Goal: Communication & Community: Answer question/provide support

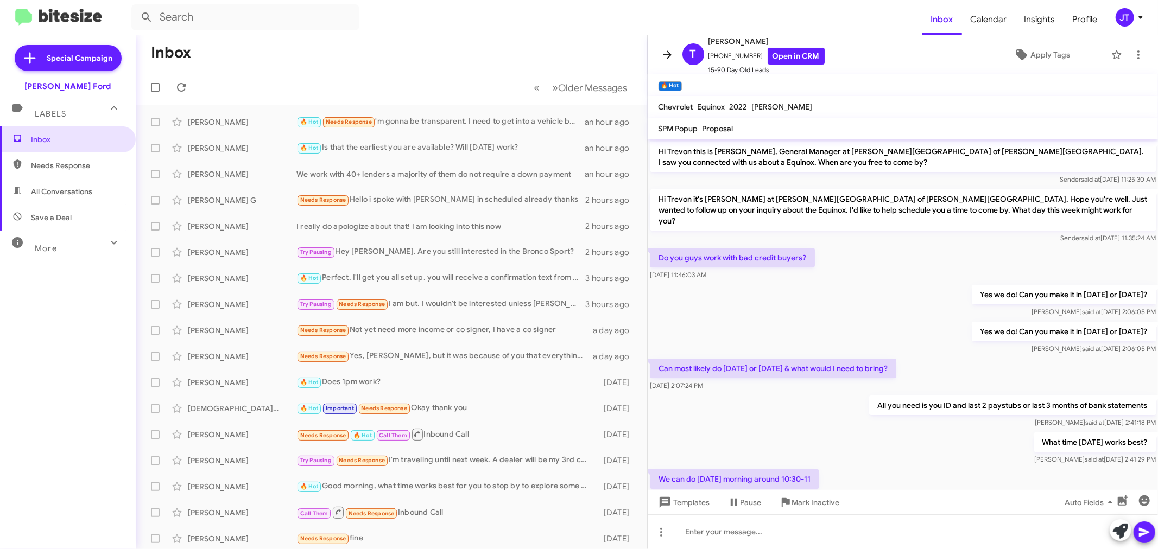
scroll to position [942, 0]
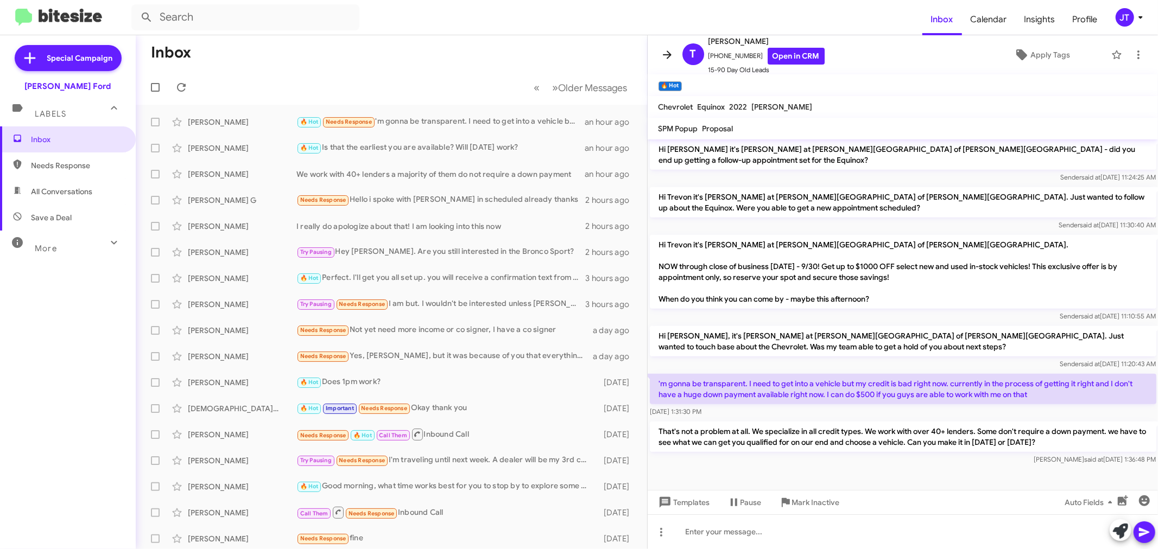
click at [667, 55] on icon at bounding box center [667, 54] width 9 height 8
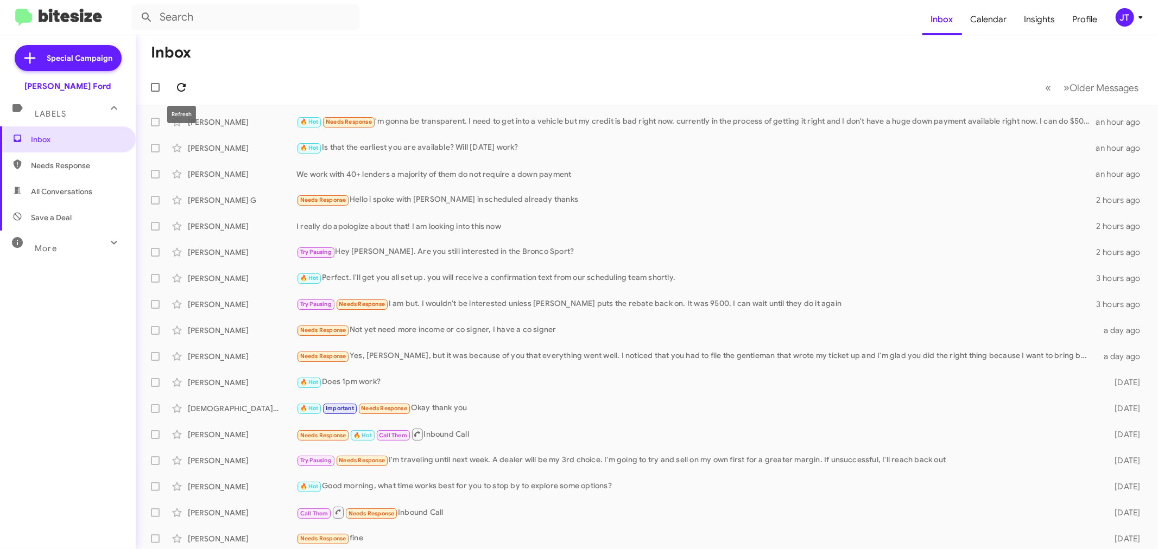
click at [185, 83] on icon at bounding box center [181, 87] width 13 height 13
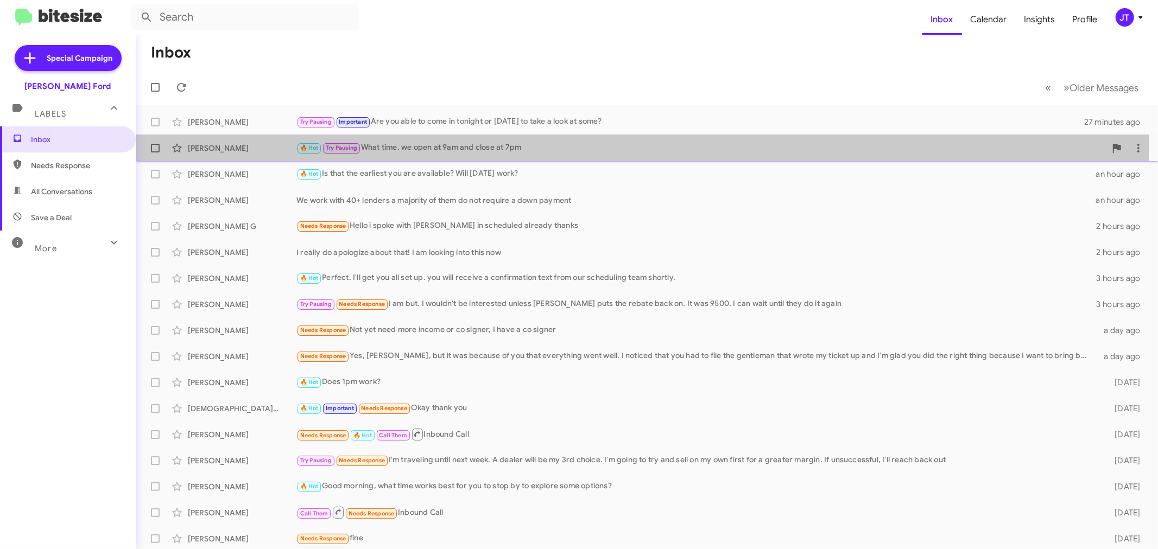
click at [578, 145] on div "🔥 Hot Try Pausing What time, we open at 9am and close at 7pm" at bounding box center [700, 148] width 809 height 12
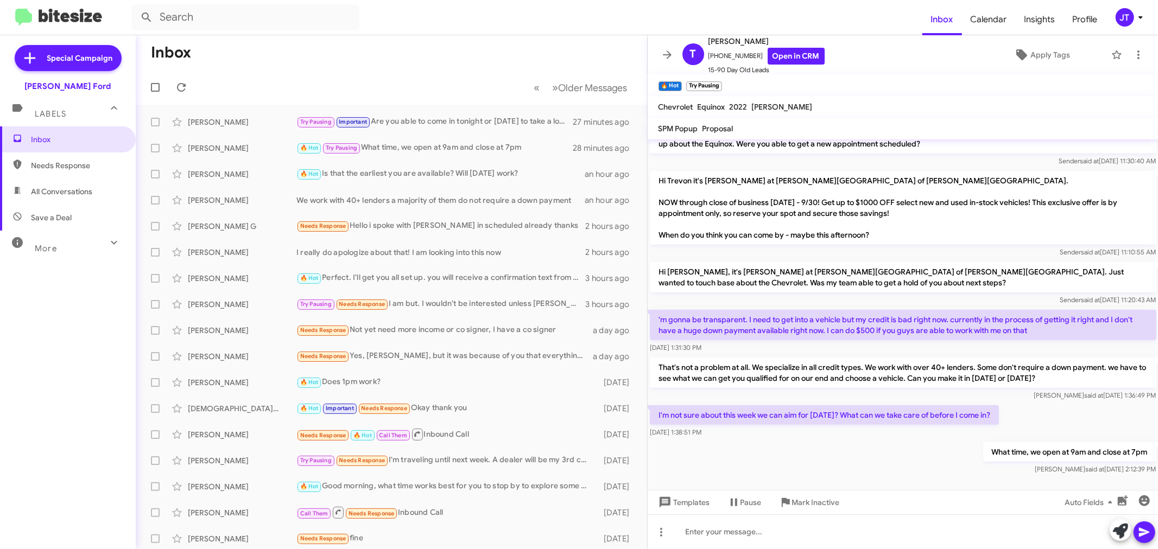
scroll to position [723, 0]
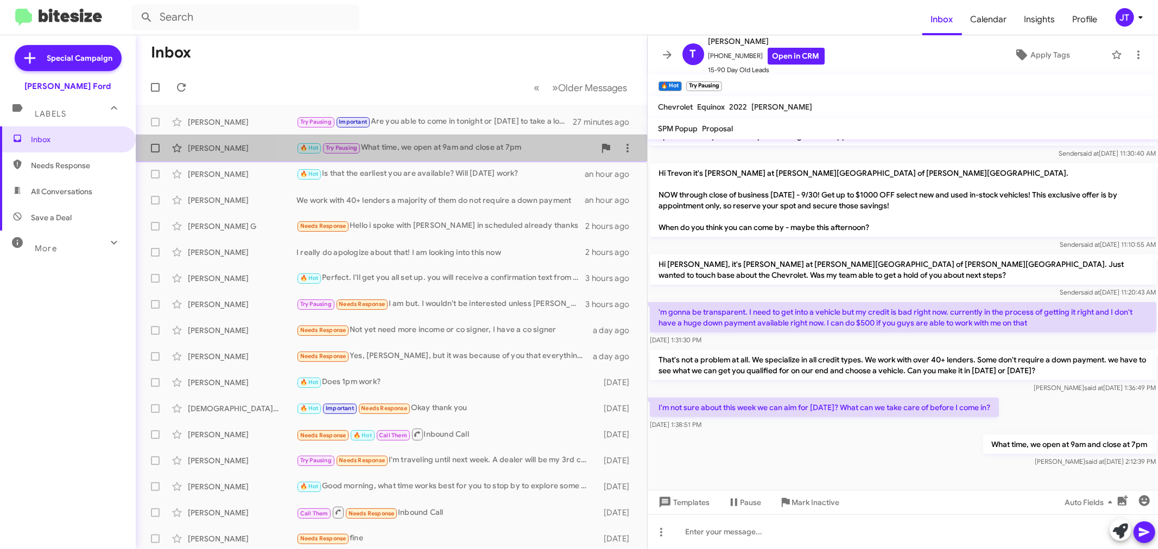
click at [475, 144] on div "🔥 Hot Try Pausing What time, we open at 9am and close at 7pm" at bounding box center [445, 148] width 299 height 12
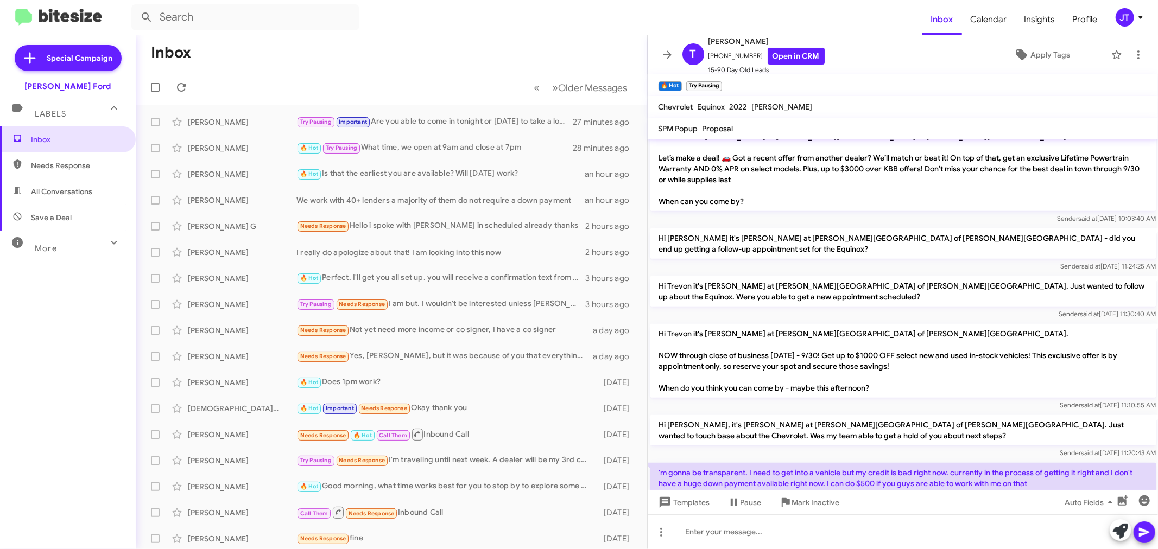
scroll to position [542, 0]
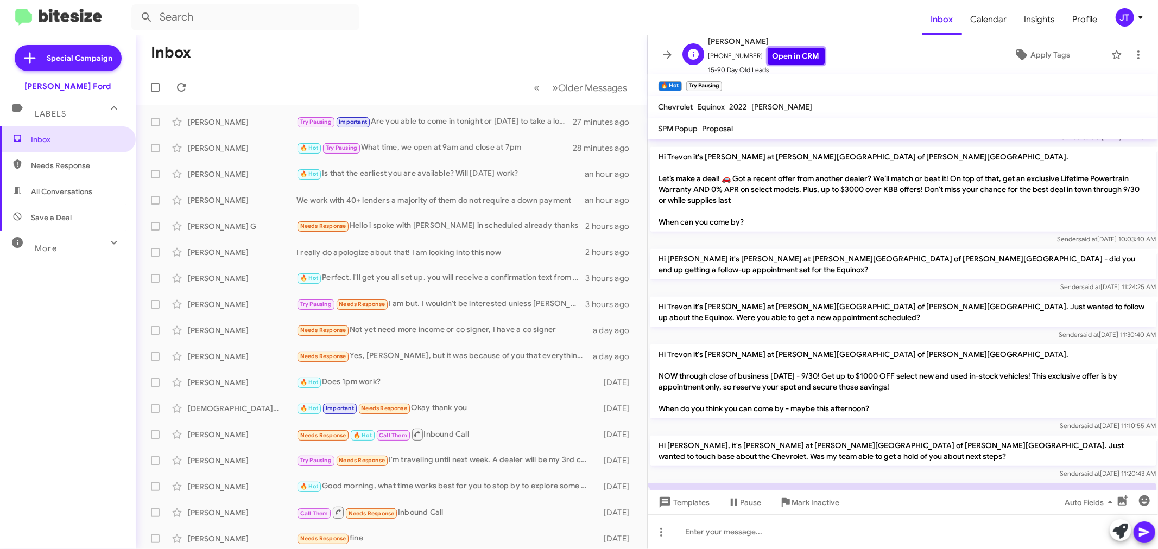
click at [774, 52] on link "Open in CRM" at bounding box center [796, 56] width 57 height 17
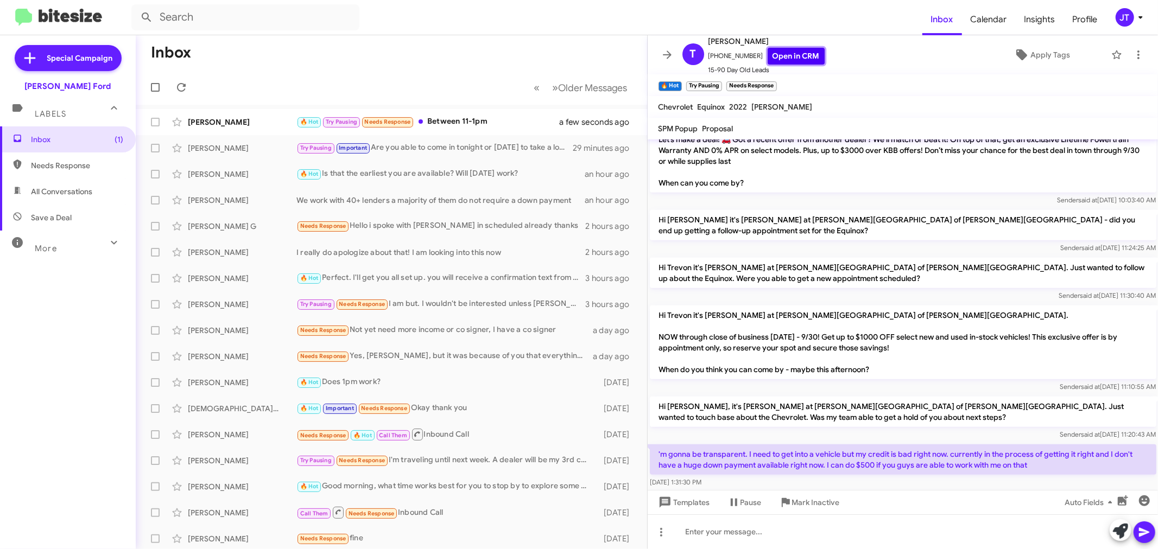
scroll to position [723, 0]
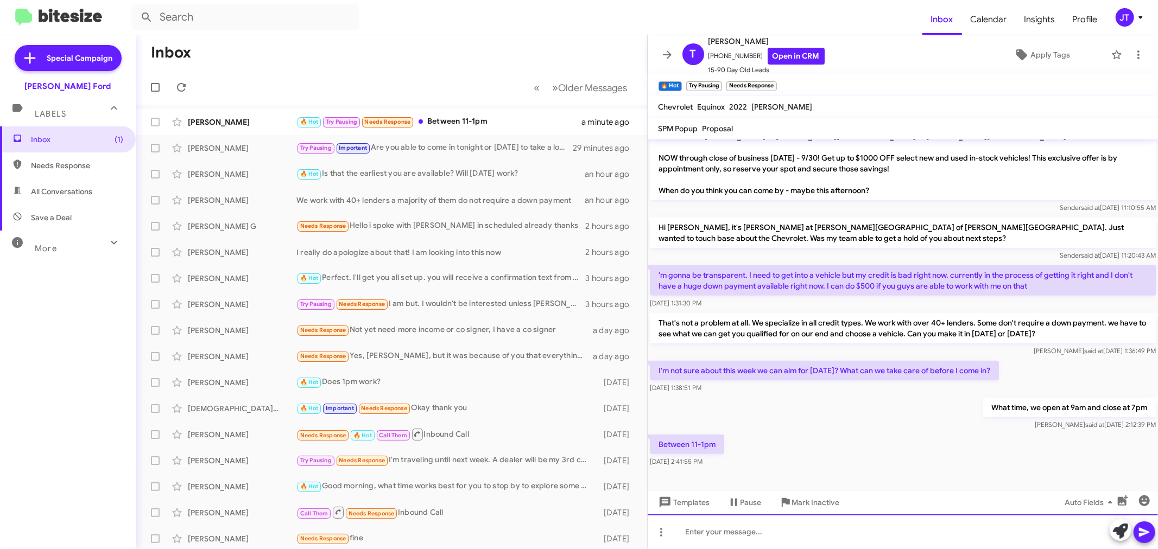
click at [709, 527] on div at bounding box center [903, 532] width 511 height 35
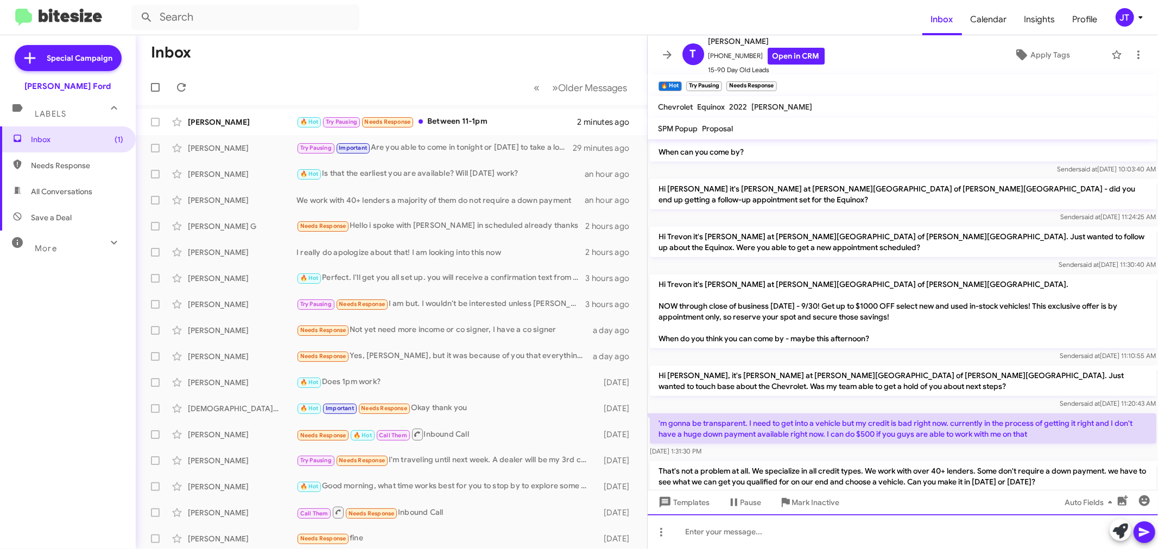
scroll to position [1061, 0]
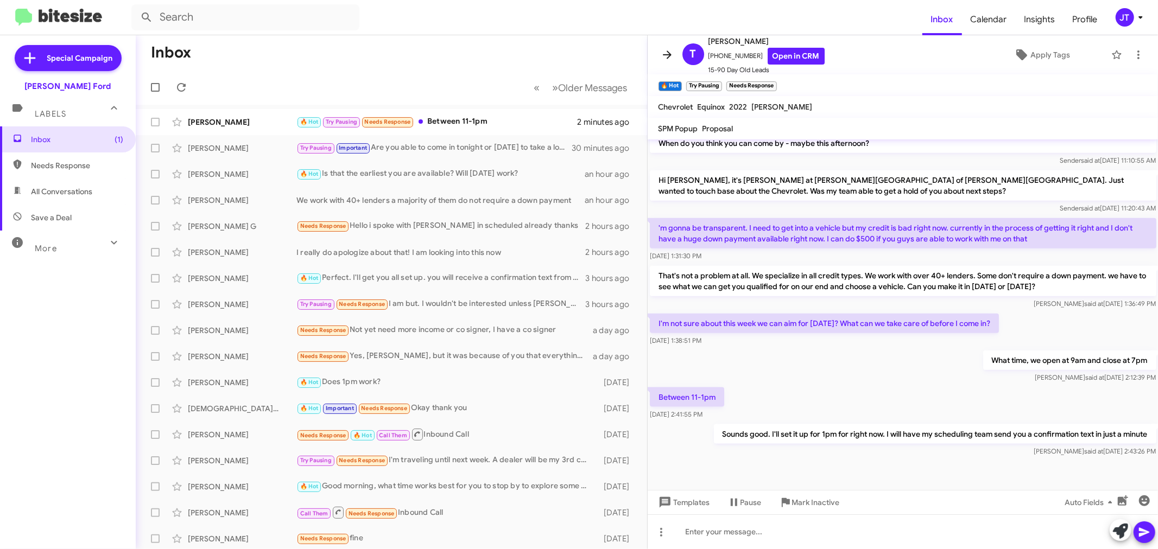
click at [668, 55] on icon at bounding box center [667, 54] width 9 height 8
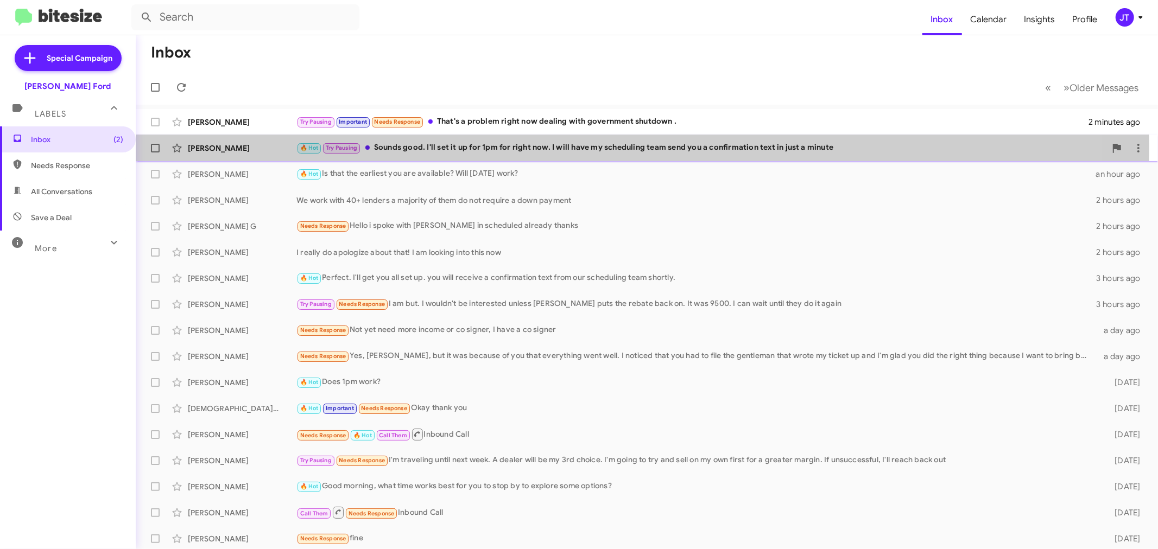
click at [574, 147] on div "🔥 Hot Try Pausing Sounds good. I'll set it up for 1pm for right now. I will hav…" at bounding box center [700, 148] width 809 height 12
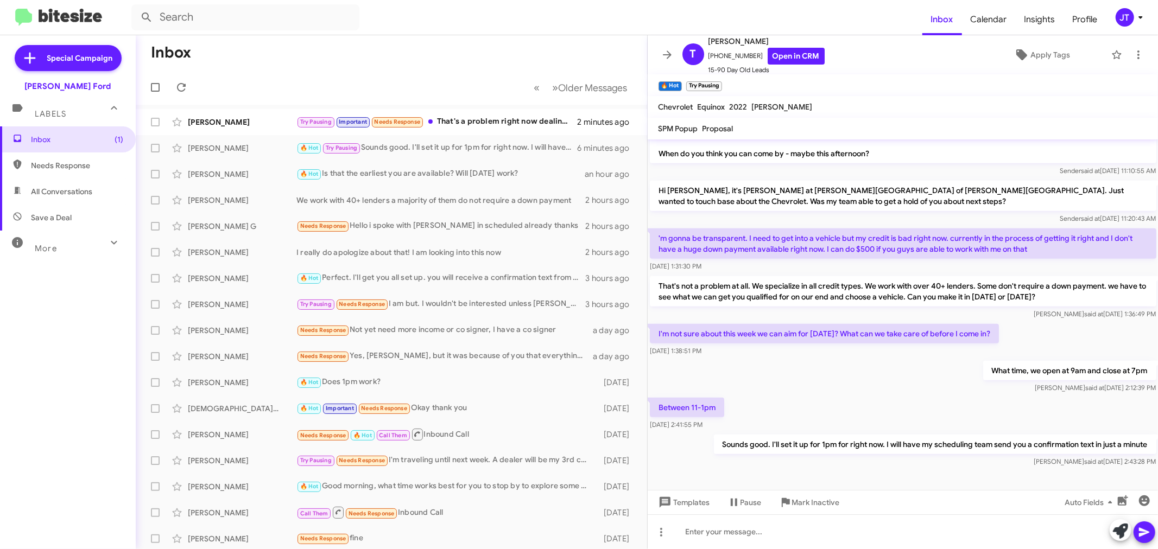
scroll to position [603, 0]
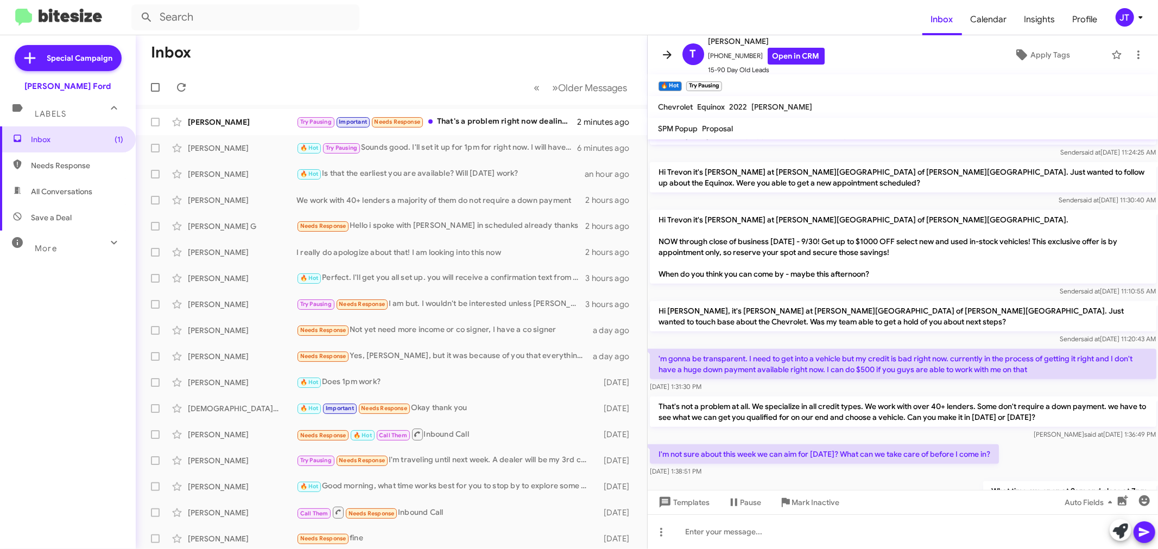
click at [666, 55] on icon at bounding box center [667, 54] width 13 height 13
